Goal: Browse casually: Explore the website without a specific task or goal

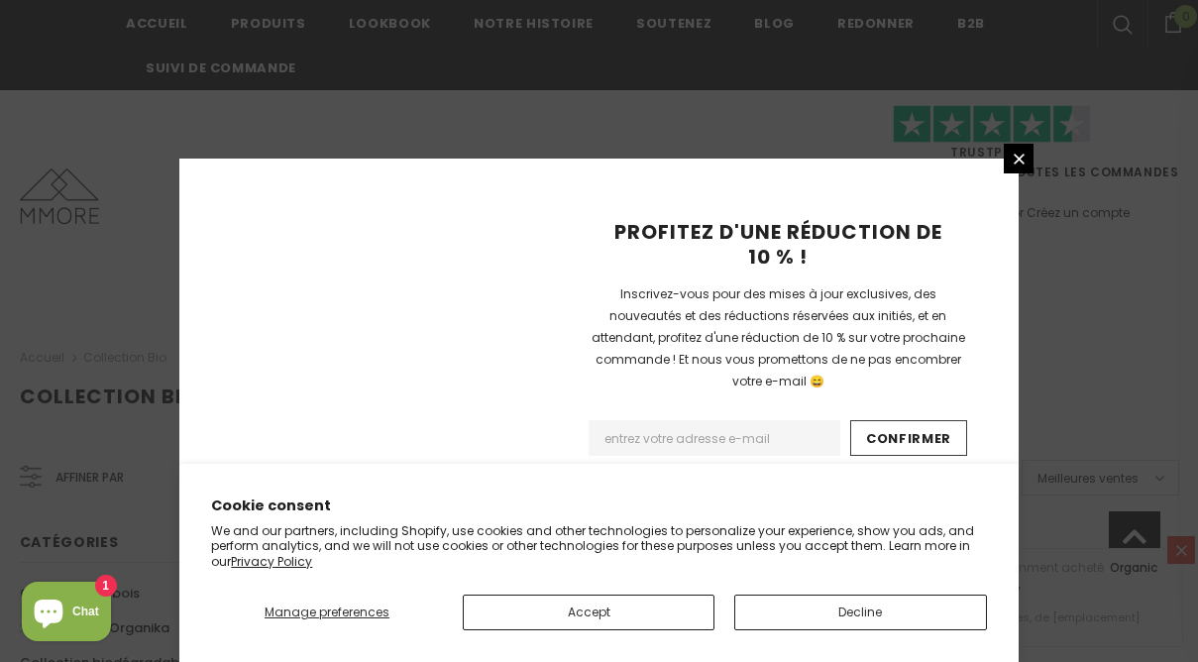
scroll to position [1458, 0]
